Goal: Find specific page/section: Find specific page/section

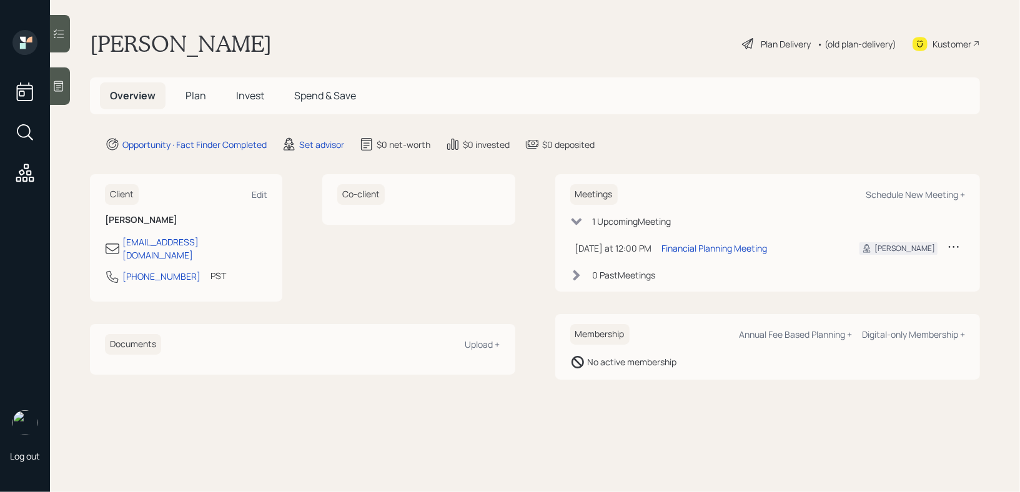
click at [970, 44] on div "Kustomer" at bounding box center [952, 43] width 39 height 13
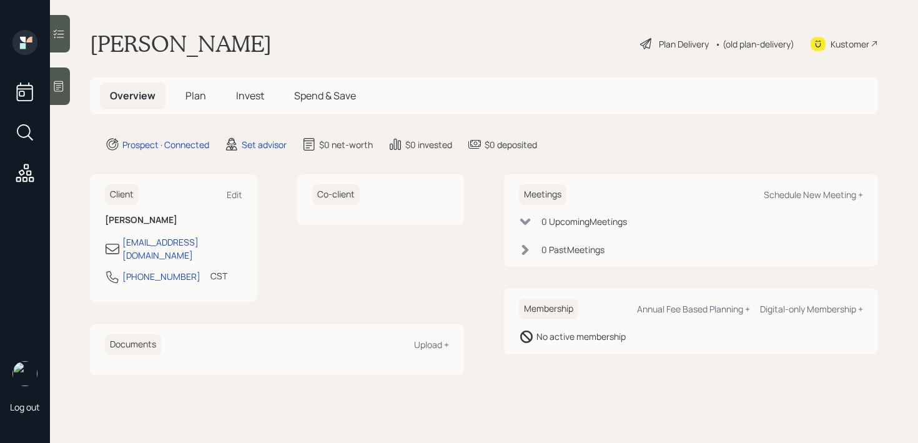
click at [67, 90] on div at bounding box center [60, 85] width 20 height 37
